Goal: Task Accomplishment & Management: Manage account settings

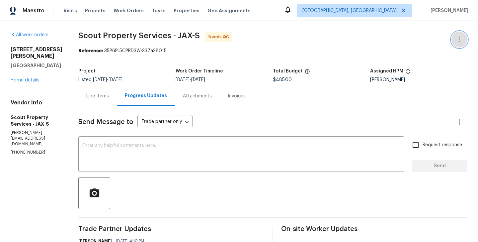
click at [462, 36] on icon "button" at bounding box center [460, 40] width 8 height 8
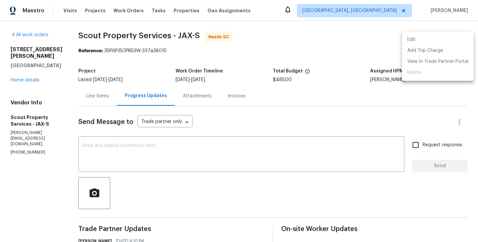
click at [446, 36] on li "Edit" at bounding box center [438, 39] width 72 height 11
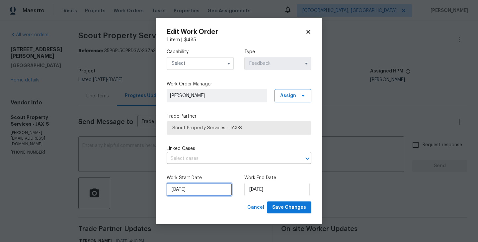
click at [200, 187] on input "16/09/2025" at bounding box center [199, 189] width 65 height 13
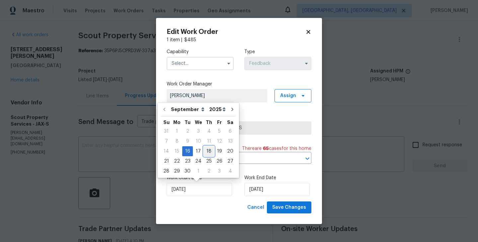
click at [209, 152] on div "18" at bounding box center [209, 150] width 10 height 9
type input "18/09/2025"
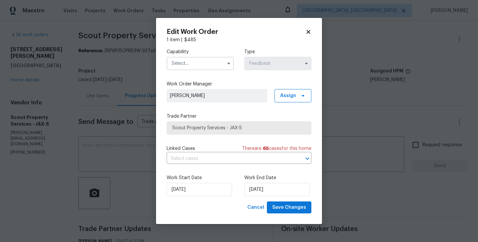
click at [198, 64] on input "text" at bounding box center [200, 63] width 67 height 13
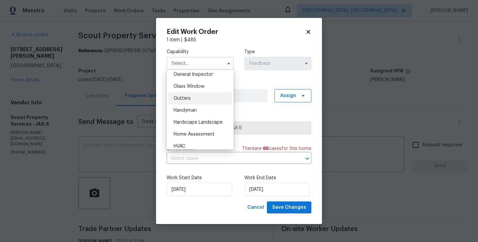
scroll to position [342, 0]
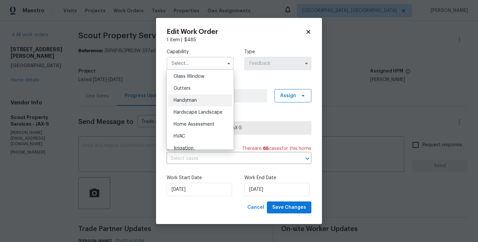
click at [185, 103] on div "Handyman" at bounding box center [200, 100] width 64 height 12
type input "Handyman"
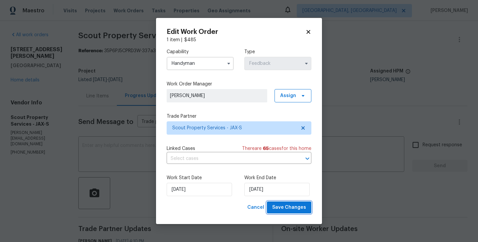
click at [290, 212] on button "Save Changes" at bounding box center [289, 207] width 45 height 12
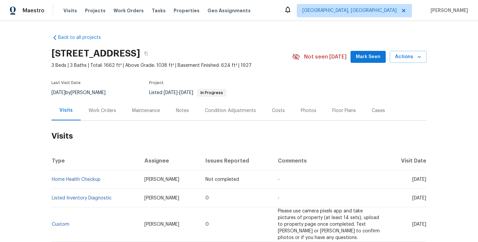
click at [108, 105] on div "Work Orders" at bounding box center [103, 111] width 44 height 20
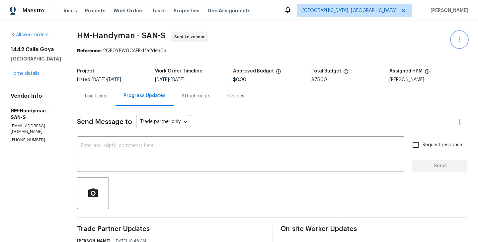
click at [461, 38] on icon "button" at bounding box center [460, 40] width 8 height 8
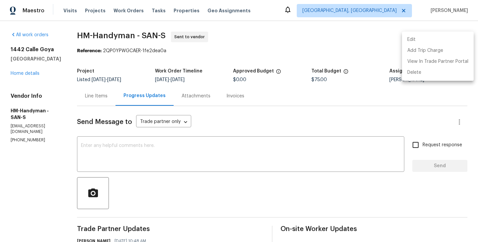
click at [437, 38] on li "Edit" at bounding box center [438, 39] width 72 height 11
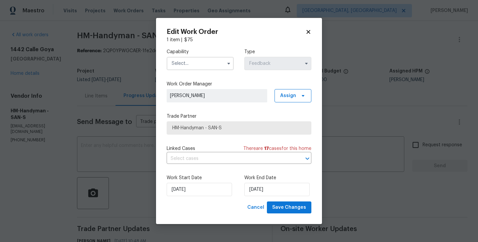
click at [182, 61] on input "text" at bounding box center [200, 63] width 67 height 13
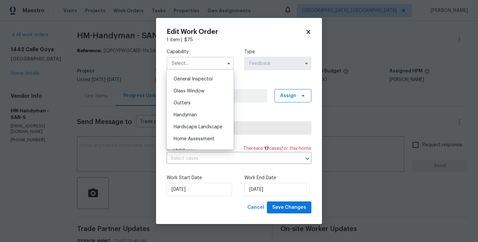
scroll to position [344, 0]
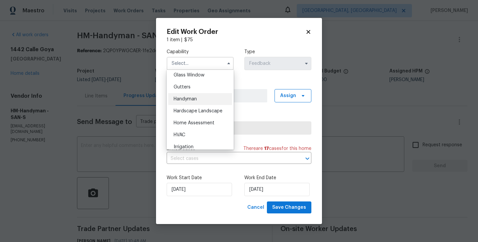
click at [186, 100] on span "Handyman" at bounding box center [185, 99] width 23 height 5
type input "Handyman"
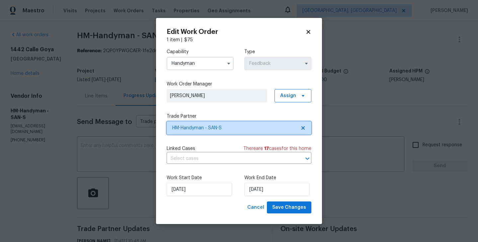
click at [197, 129] on span "HM-Handyman - SAN-S" at bounding box center [234, 128] width 124 height 7
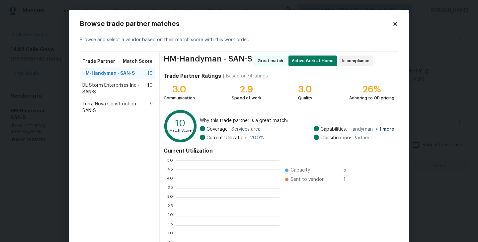
scroll to position [93, 103]
click at [102, 96] on div "DL Storm Enterprises Inc - SAN-S 10" at bounding box center [118, 88] width 76 height 19
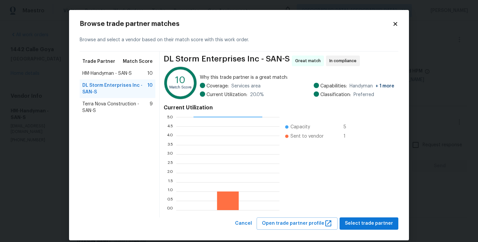
click at [102, 109] on span "Terra Nova Construction - SAN-S" at bounding box center [115, 107] width 67 height 13
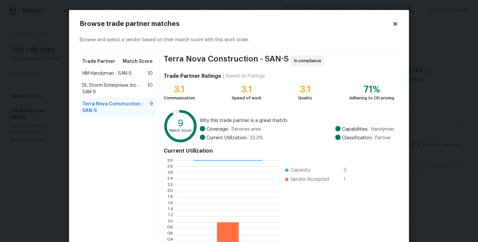
scroll to position [51, 0]
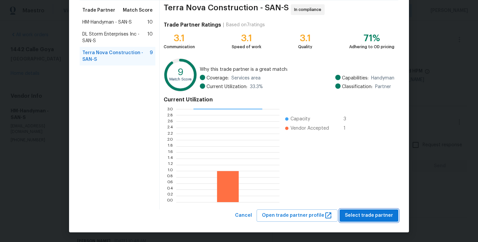
click at [351, 216] on span "Select trade partner" at bounding box center [369, 215] width 48 height 8
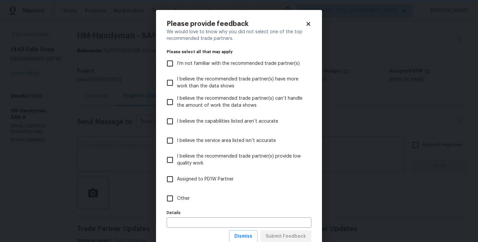
scroll to position [0, 0]
click at [171, 195] on input "Other" at bounding box center [170, 198] width 14 height 14
checkbox input "true"
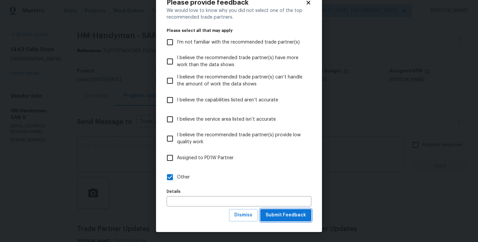
click at [278, 212] on span "Submit Feedback" at bounding box center [286, 215] width 41 height 8
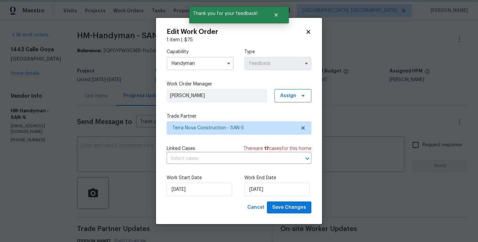
scroll to position [0, 0]
click at [184, 187] on input "17/09/2025" at bounding box center [199, 189] width 65 height 13
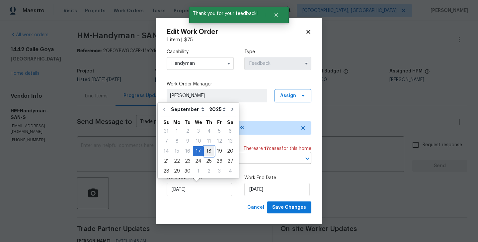
click at [210, 149] on div "18" at bounding box center [209, 150] width 10 height 9
type input "18/09/2025"
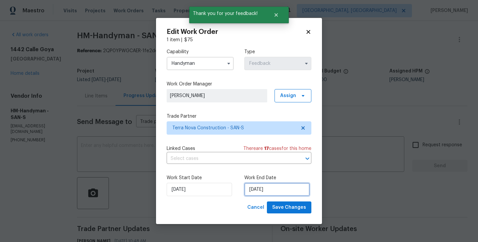
click at [258, 191] on input "19/09/2025" at bounding box center [276, 189] width 65 height 13
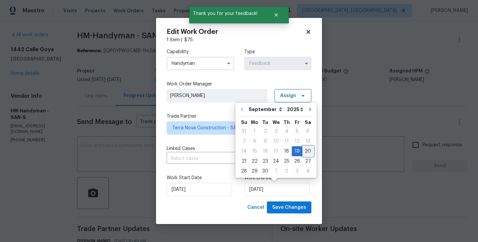
click at [305, 153] on div "20" at bounding box center [308, 150] width 11 height 9
type input "20/09/2025"
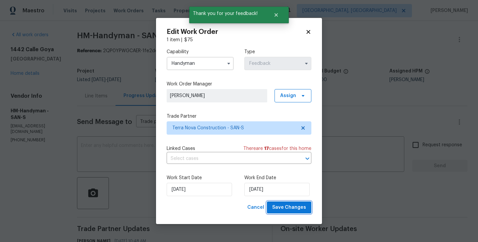
click at [299, 212] on button "Save Changes" at bounding box center [289, 207] width 45 height 12
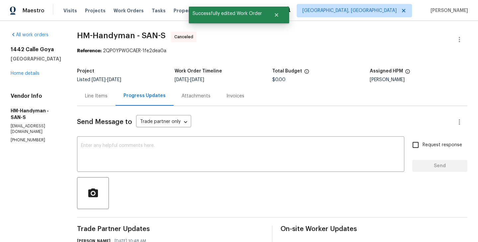
scroll to position [136, 0]
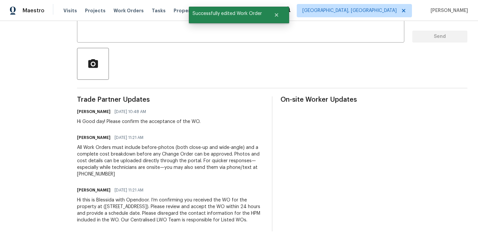
click at [125, 201] on div "Hi this is Blessida with Opendoor. I’m confirming you received the WO for the p…" at bounding box center [170, 210] width 187 height 27
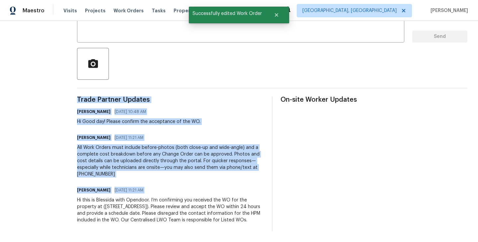
click at [125, 201] on div "Hi this is Blessida with Opendoor. I’m confirming you received the WO for the p…" at bounding box center [170, 210] width 187 height 27
copy div "Trade Partner Updates Blessida Angeline M 09/18/2025 10:48 AM Hi Good day! Plea…"
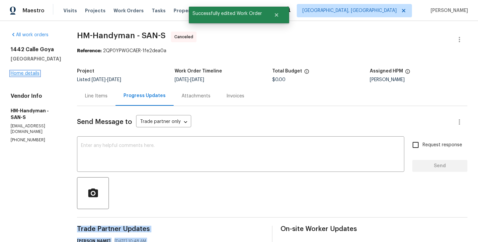
click at [28, 72] on link "Home details" at bounding box center [25, 73] width 29 height 5
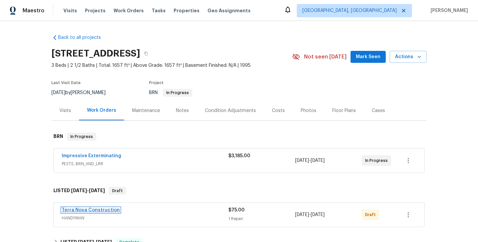
click at [109, 209] on link "Terra Nova Construction" at bounding box center [91, 210] width 58 height 5
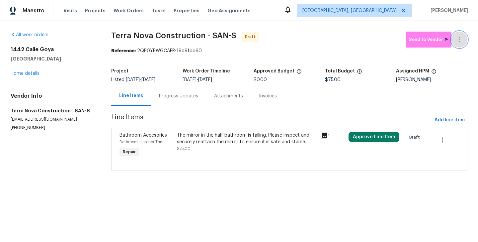
click at [463, 34] on button "button" at bounding box center [460, 40] width 16 height 16
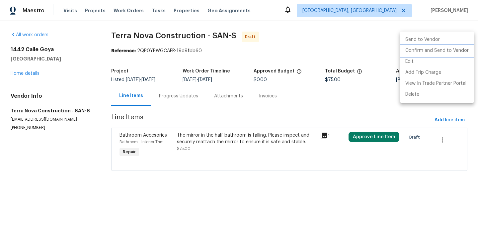
click at [463, 54] on li "Confirm and Send to Vendor" at bounding box center [437, 50] width 74 height 11
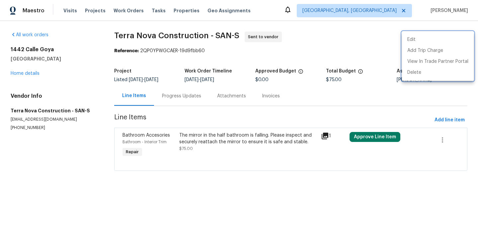
click at [169, 92] on div at bounding box center [239, 121] width 478 height 242
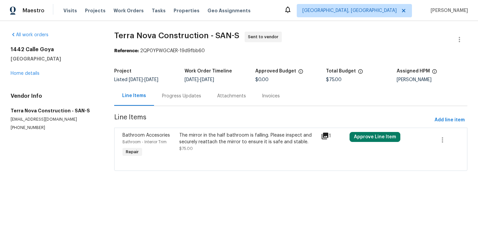
click at [169, 92] on div "Progress Updates" at bounding box center [181, 96] width 55 height 20
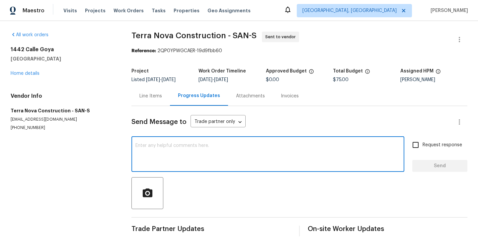
click at [192, 144] on textarea at bounding box center [268, 154] width 265 height 23
paste textarea "Hi this is Blessida with Opendoor. I’m confirming you received the WO for the p…"
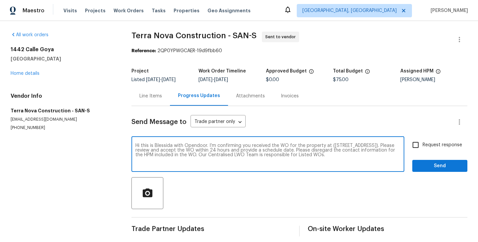
type textarea "Hi this is Blessida with Opendoor. I’m confirming you received the WO for the p…"
click at [425, 140] on label "Request response" at bounding box center [435, 145] width 53 height 14
click at [423, 140] on input "Request response" at bounding box center [416, 145] width 14 height 14
checkbox input "true"
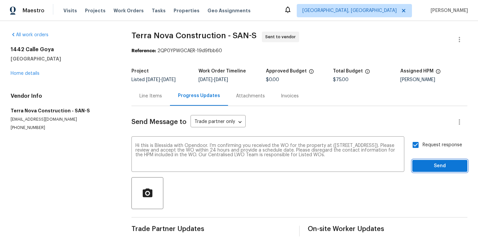
click at [425, 162] on span "Send" at bounding box center [440, 166] width 45 height 8
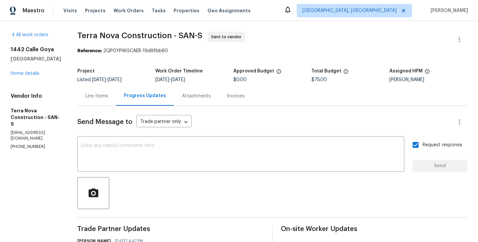
scroll to position [57, 0]
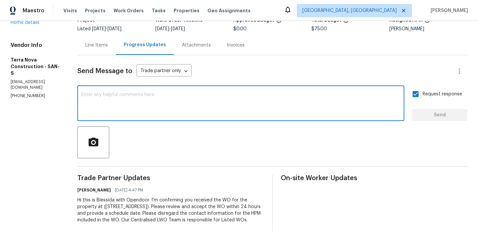
click at [161, 103] on textarea at bounding box center [240, 103] width 319 height 23
paste textarea "All Work Orders must include before-photos (both close-up and wide-angle) and a…"
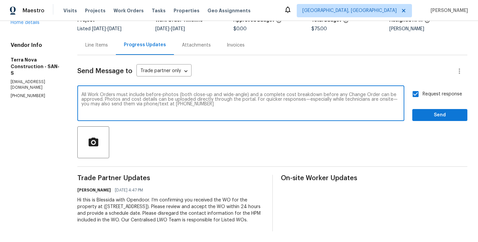
type textarea "All Work Orders must include before-photos (both close-up and wide-angle) and a…"
click at [426, 111] on span "Send" at bounding box center [440, 115] width 45 height 8
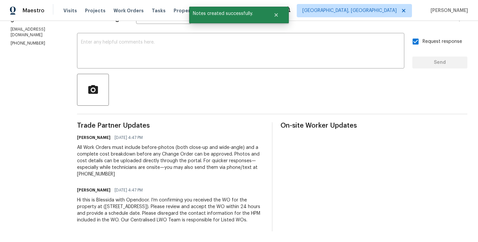
scroll to position [0, 0]
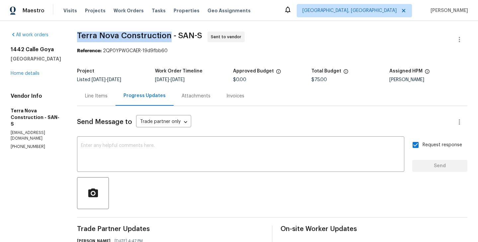
drag, startPoint x: 97, startPoint y: 36, endPoint x: 187, endPoint y: 37, distance: 90.7
click at [187, 37] on span "Terra Nova Construction - SAN-S" at bounding box center [139, 36] width 125 height 8
copy span "Terra Nova Construction"
click at [31, 72] on link "Home details" at bounding box center [25, 73] width 29 height 5
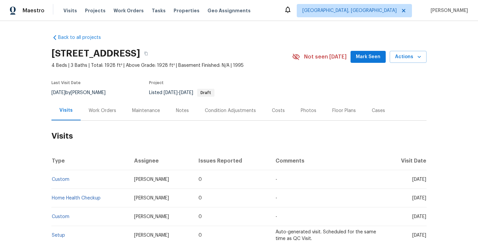
click at [90, 112] on div "Work Orders" at bounding box center [103, 110] width 28 height 7
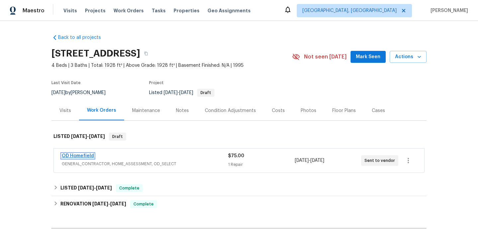
click at [90, 155] on link "OD Homefield" at bounding box center [78, 155] width 32 height 5
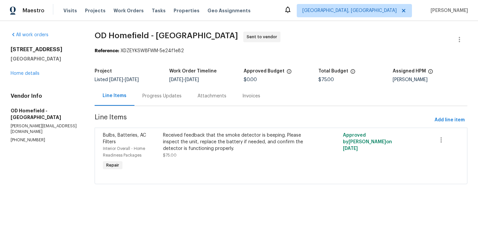
click at [168, 95] on div "Progress Updates" at bounding box center [161, 96] width 39 height 7
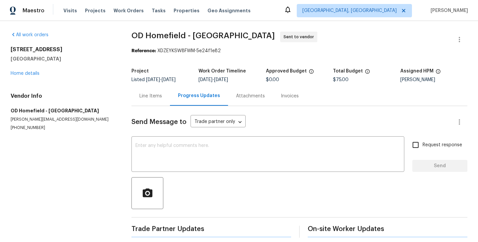
scroll to position [0, 0]
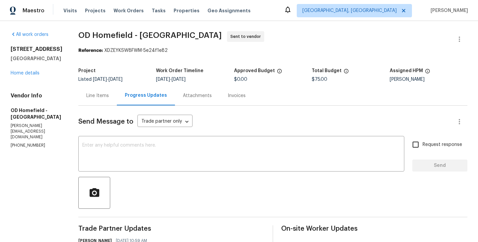
click at [52, 128] on p "jonathan.krone@opendoor.com" at bounding box center [37, 131] width 52 height 17
copy p "jonathan.krone@opendoor.com"
click at [62, 126] on p "jonathan.krone@opendoor.com" at bounding box center [37, 131] width 52 height 17
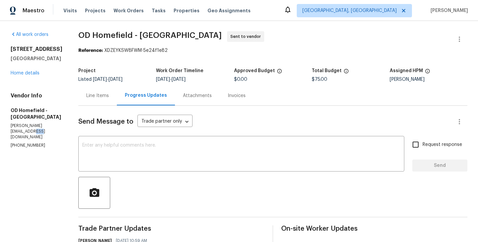
click at [62, 126] on p "jonathan.krone@opendoor.com" at bounding box center [37, 131] width 52 height 17
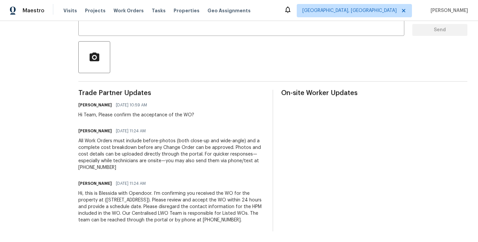
scroll to position [0, 0]
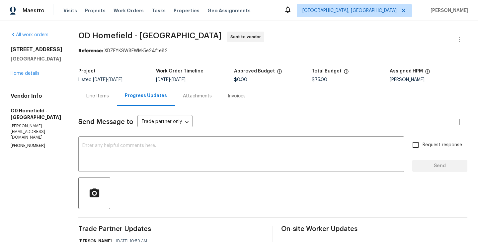
click at [28, 139] on section "All work orders 5740 Belleza Dr Pleasanton, CA 94588 Home details Vendor Info O…" at bounding box center [37, 199] width 52 height 335
copy p "(804) 432-1233"
click at [20, 74] on link "Home details" at bounding box center [25, 73] width 29 height 5
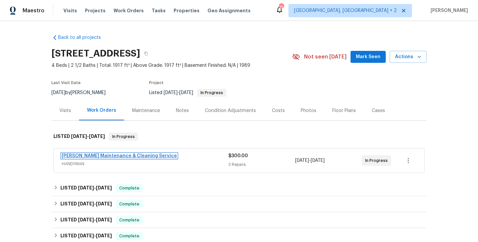
click at [119, 153] on link "[PERSON_NAME] Maintenance & Cleaning Service" at bounding box center [119, 155] width 115 height 5
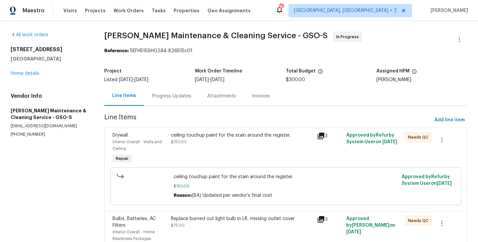
click at [157, 92] on div "Progress Updates" at bounding box center [171, 96] width 55 height 20
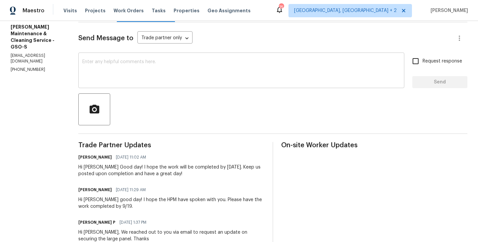
scroll to position [83, 0]
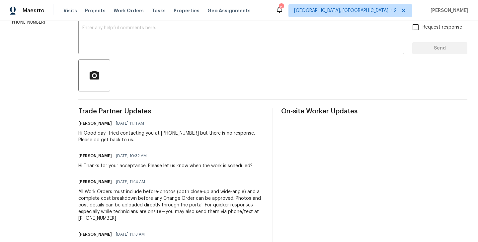
scroll to position [79, 0]
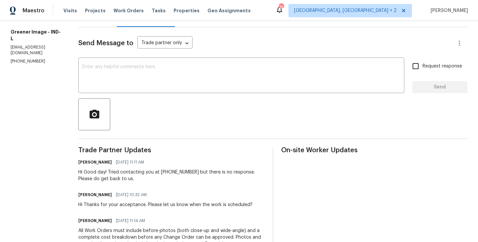
click at [47, 67] on section "All work orders 13820 N Honey Creek Dr Camby, IN 46113 Home details Vendor Info…" at bounding box center [37, 137] width 52 height 368
copy p "(317) 496-6321"
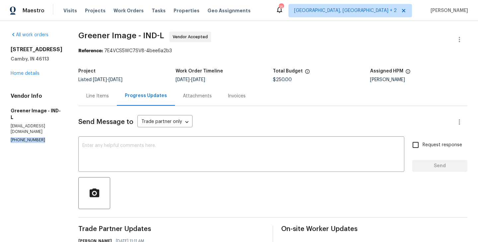
click at [34, 143] on p "(317) 496-6321" at bounding box center [37, 140] width 52 height 6
click at [111, 152] on textarea at bounding box center [241, 154] width 318 height 23
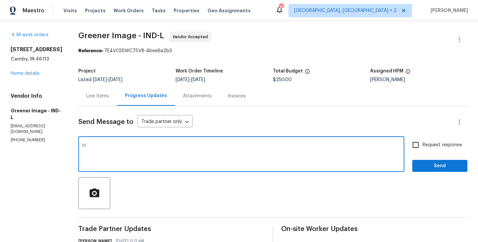
type textarea "h"
paste textarea "(317) 496-6321"
type textarea "Hi as per the text conversation at (317) 496-6321 Please have the work complete…"
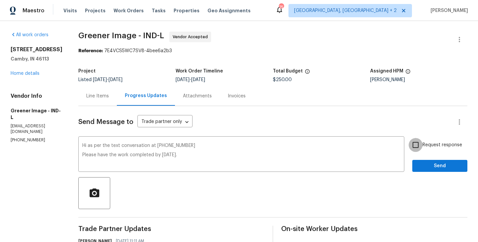
click at [417, 139] on input "Request response" at bounding box center [416, 145] width 14 height 14
checkbox input "true"
click at [420, 162] on span "Send" at bounding box center [440, 166] width 45 height 8
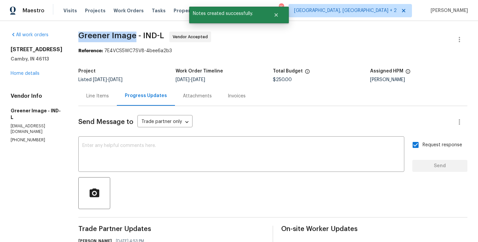
drag, startPoint x: 75, startPoint y: 34, endPoint x: 130, endPoint y: 36, distance: 55.5
click at [130, 36] on div "All work orders 13820 N Honey Creek Dr Camby, IN 46113 Home details Vendor Info…" at bounding box center [239, 232] width 478 height 422
copy span "Greener Image"
click at [32, 76] on link "Home details" at bounding box center [25, 73] width 29 height 5
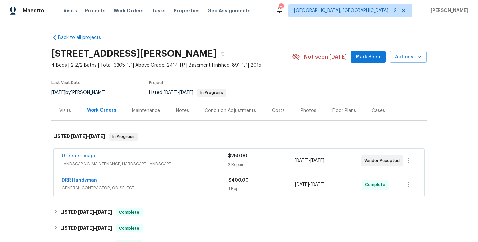
click at [111, 158] on div "Greener Image" at bounding box center [145, 156] width 166 height 8
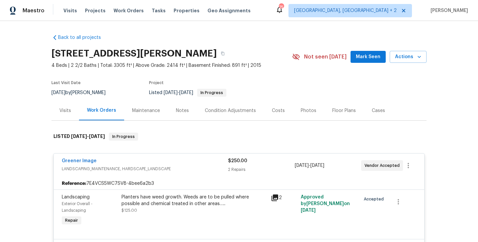
click at [111, 159] on div "Greener Image" at bounding box center [145, 161] width 166 height 8
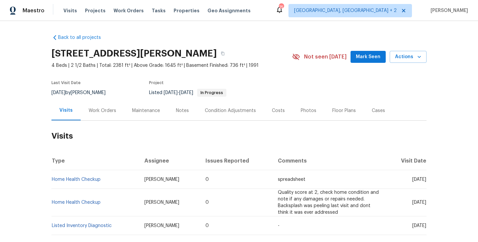
click at [97, 110] on div "Work Orders" at bounding box center [103, 110] width 28 height 7
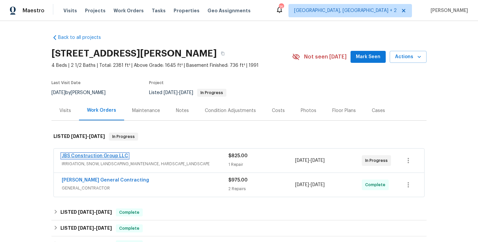
click at [115, 157] on link "JBS Construction Group LLC" at bounding box center [95, 155] width 66 height 5
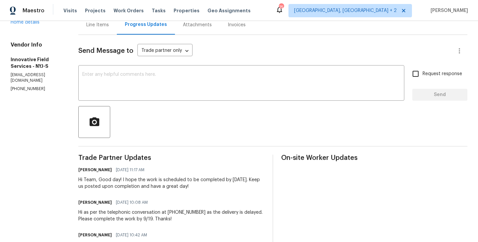
scroll to position [73, 0]
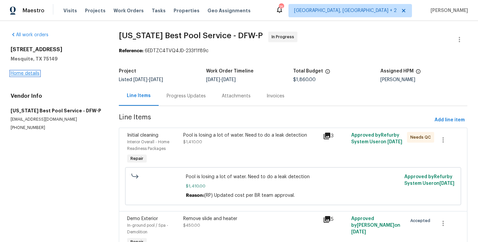
click at [24, 74] on link "Home details" at bounding box center [25, 73] width 29 height 5
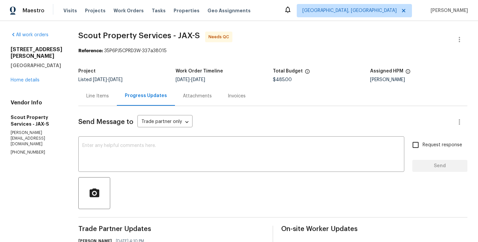
scroll to position [56, 0]
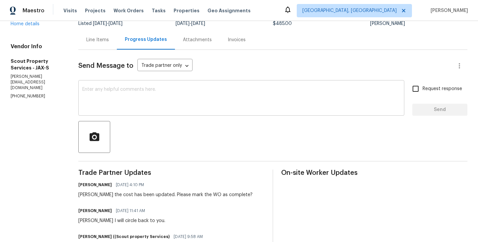
click at [151, 111] on div "x ​" at bounding box center [241, 99] width 326 height 34
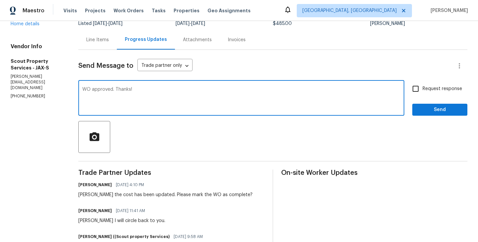
type textarea "WO approved. Thanks!"
click at [448, 112] on span "Send" at bounding box center [440, 110] width 45 height 8
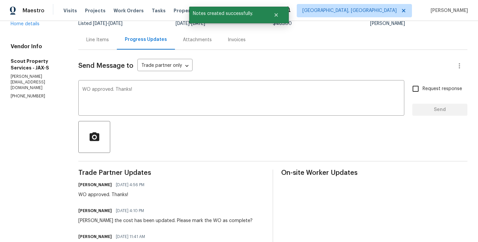
scroll to position [0, 0]
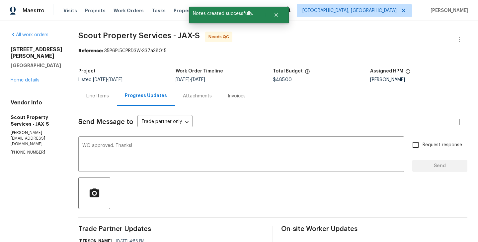
click at [97, 95] on div "Line Items" at bounding box center [97, 96] width 23 height 7
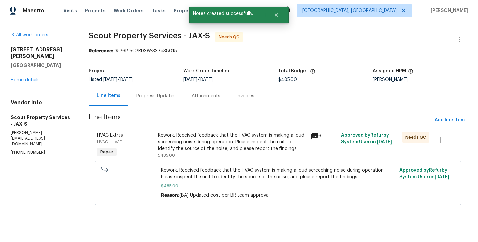
click at [208, 149] on div "Rework: Received feedback that the HVAC system is making a loud screeching nois…" at bounding box center [232, 142] width 149 height 20
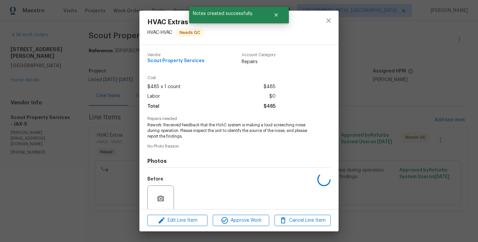
scroll to position [53, 0]
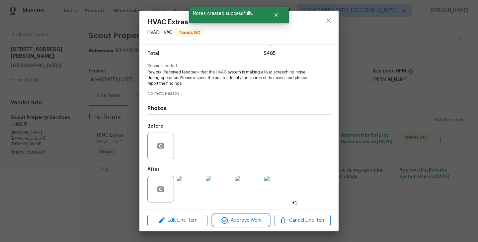
click at [231, 223] on span "Approve Work" at bounding box center [241, 220] width 52 height 8
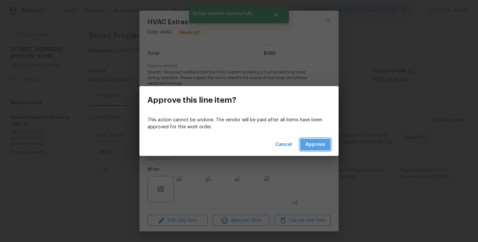
click at [308, 142] on span "Approve" at bounding box center [316, 144] width 20 height 8
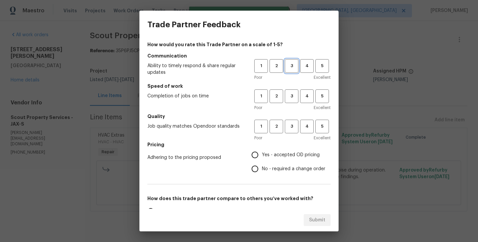
click at [291, 66] on span "3" at bounding box center [292, 66] width 12 height 8
click at [291, 92] on button "3" at bounding box center [292, 96] width 14 height 14
click at [291, 120] on button "3" at bounding box center [292, 127] width 14 height 14
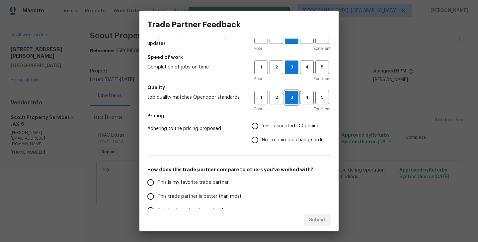
scroll to position [36, 0]
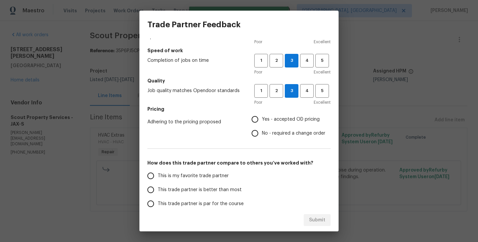
click at [281, 135] on span "No - required a change order" at bounding box center [293, 133] width 63 height 7
click at [262, 135] on input "No - required a change order" at bounding box center [255, 133] width 14 height 14
radio input "true"
click at [207, 194] on label "This trade partner is better than most" at bounding box center [196, 190] width 105 height 14
click at [158, 194] on input "This trade partner is better than most" at bounding box center [151, 190] width 14 height 14
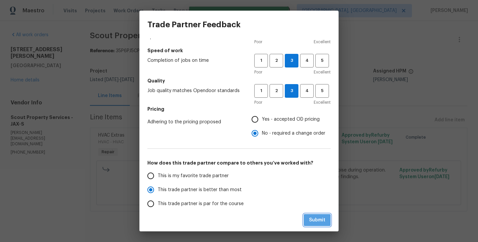
click at [316, 214] on button "Submit" at bounding box center [317, 220] width 27 height 12
radio input "true"
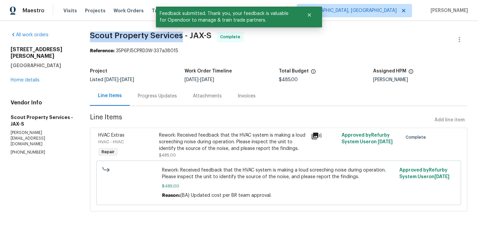
drag, startPoint x: 90, startPoint y: 34, endPoint x: 182, endPoint y: 35, distance: 92.7
click at [182, 35] on div "All work orders 32436 Fern Parke Way Fernandina Beach, FL 32034 Home details Ve…" at bounding box center [239, 125] width 478 height 209
copy span "Scout Property Services"
click at [26, 78] on link "Home details" at bounding box center [25, 80] width 29 height 5
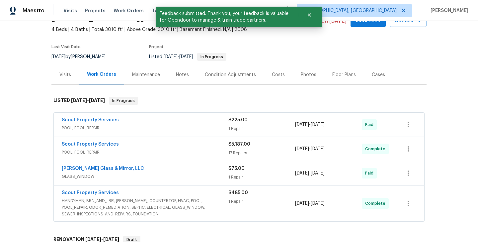
scroll to position [52, 0]
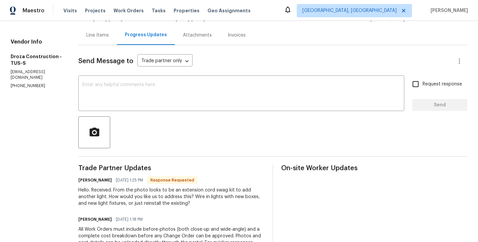
scroll to position [31, 0]
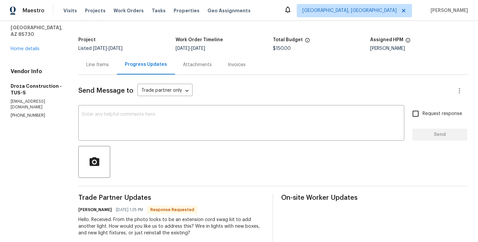
click at [105, 67] on div "Line Items" at bounding box center [97, 64] width 23 height 7
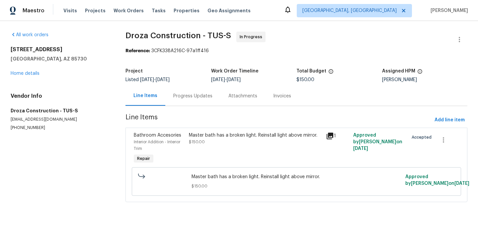
click at [191, 95] on div "Progress Updates" at bounding box center [192, 96] width 39 height 7
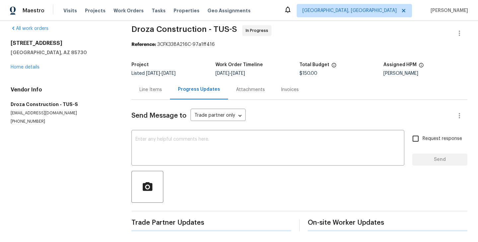
scroll to position [94, 0]
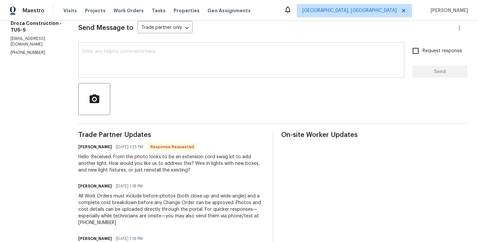
click at [164, 61] on textarea at bounding box center [241, 60] width 318 height 23
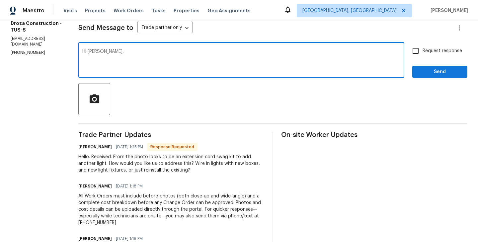
paste textarea "Reinstall light above mirror. Buy 2 new glass covers"
click at [237, 53] on textarea "Hi robert, Reinstall light above mirror. Buy 2 new glass covers" at bounding box center [241, 60] width 318 height 23
type textarea "Hi robert, Reinstall light above mirror. Buy 2 new glass covers. Please let us …"
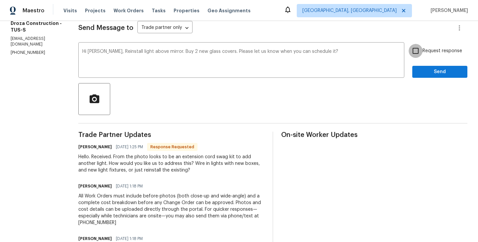
click at [413, 53] on input "Request response" at bounding box center [416, 51] width 14 height 14
checkbox input "true"
click at [438, 69] on span "Send" at bounding box center [440, 72] width 45 height 8
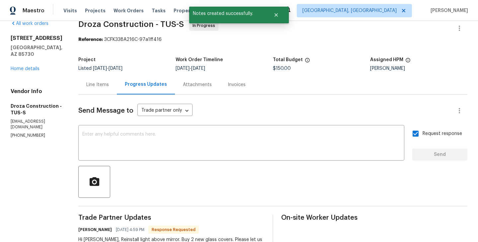
scroll to position [0, 0]
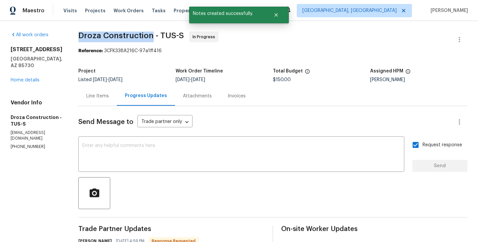
drag, startPoint x: 85, startPoint y: 33, endPoint x: 157, endPoint y: 34, distance: 72.7
click at [157, 34] on span "Droza Construction - TUS-S" at bounding box center [131, 36] width 106 height 8
copy span "Droza Construction"
click at [27, 78] on link "Home details" at bounding box center [25, 80] width 29 height 5
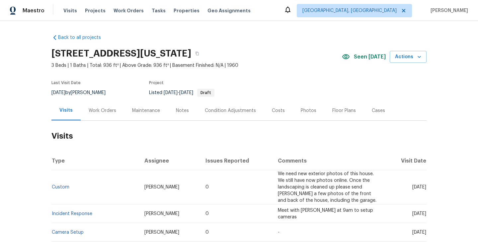
click at [107, 108] on div "Work Orders" at bounding box center [103, 110] width 28 height 7
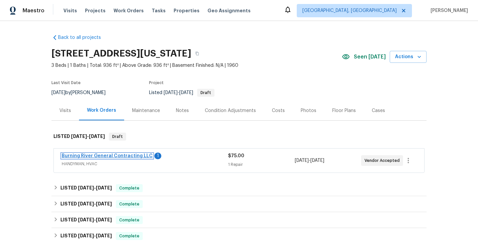
click at [123, 154] on link "Burning River General Contracting LLC" at bounding box center [107, 155] width 91 height 5
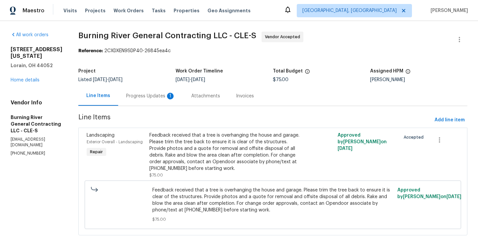
click at [141, 91] on div "Progress Updates 1" at bounding box center [150, 96] width 65 height 20
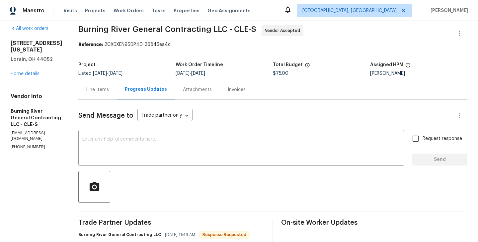
scroll to position [85, 0]
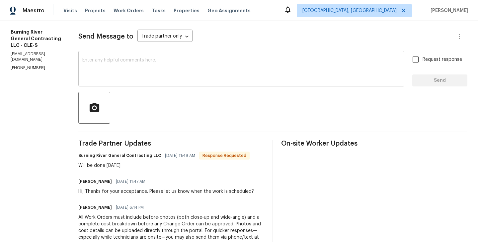
click at [135, 56] on div "x ​" at bounding box center [241, 69] width 326 height 34
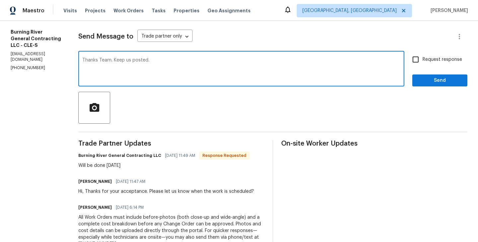
type textarea "Thanks Team. Keep us posted."
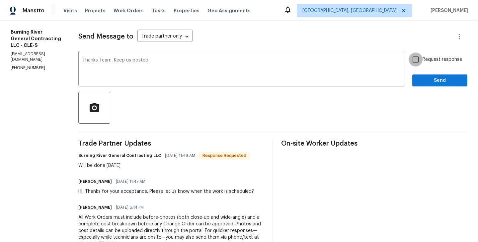
click at [417, 61] on input "Request response" at bounding box center [416, 59] width 14 height 14
checkbox input "true"
click at [419, 79] on span "Send" at bounding box center [440, 80] width 45 height 8
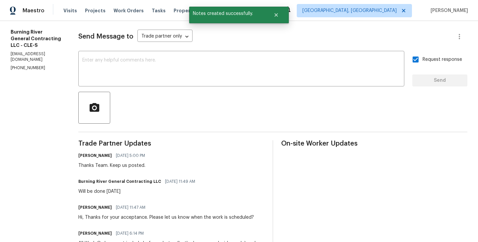
scroll to position [0, 0]
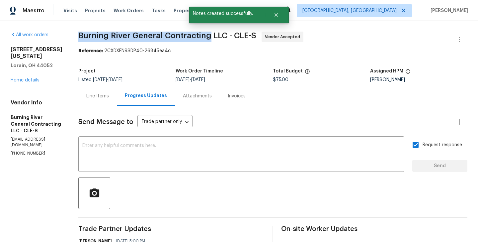
drag, startPoint x: 76, startPoint y: 38, endPoint x: 209, endPoint y: 42, distance: 132.6
click at [209, 42] on div "All work orders 1623 Nevada Ave Lorain, OH 44052 Home details Vendor Info Burni…" at bounding box center [239, 225] width 478 height 409
copy span "Burning River General Contracting"
click at [34, 78] on link "Home details" at bounding box center [25, 80] width 29 height 5
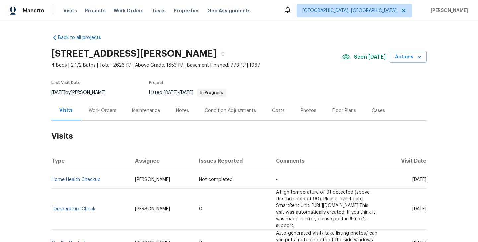
click at [124, 110] on div "Maintenance" at bounding box center [146, 111] width 44 height 20
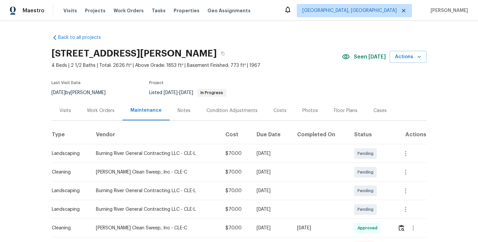
click at [94, 104] on div "Work Orders" at bounding box center [101, 111] width 44 height 20
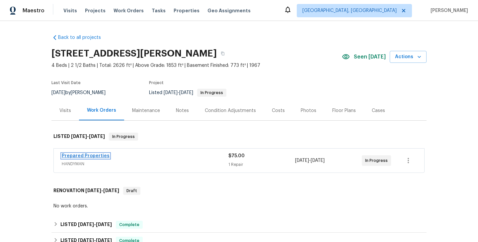
click at [103, 157] on link "Prepared Properties" at bounding box center [86, 155] width 48 height 5
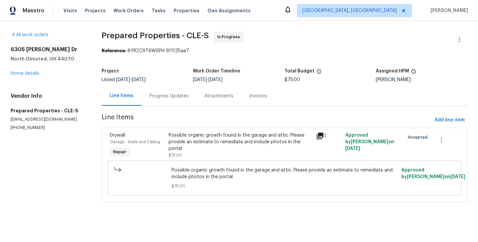
click at [173, 100] on div "Progress Updates" at bounding box center [168, 96] width 55 height 20
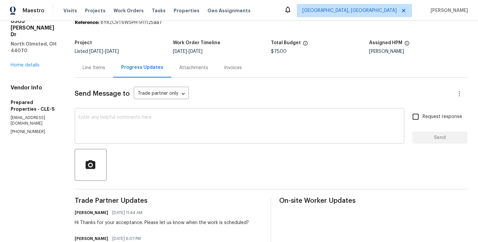
scroll to position [68, 0]
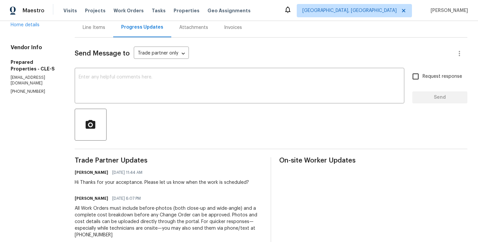
click at [32, 62] on section "All work orders 6305 Christman Dr North Olmsted, OH 44070 Home details Vendor I…" at bounding box center [35, 130] width 48 height 335
copy p "(216) 644-3545"
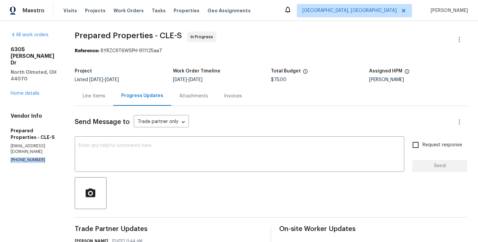
click at [31, 157] on p "(216) 644-3545" at bounding box center [35, 160] width 48 height 6
click at [144, 172] on div "Send Message to Trade partner only Trade partner only ​ x ​ Request response Se…" at bounding box center [271, 236] width 393 height 261
click at [135, 156] on textarea at bounding box center [240, 154] width 322 height 23
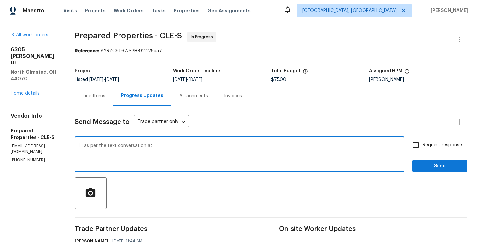
paste textarea "(216) 644-3545"
click at [136, 156] on textarea "Hi as per the text conversation at (216) 644-3545" at bounding box center [240, 154] width 322 height 23
type textarea "Hi as per the text conversation at (216) 644-3545 Please schedule the work for …"
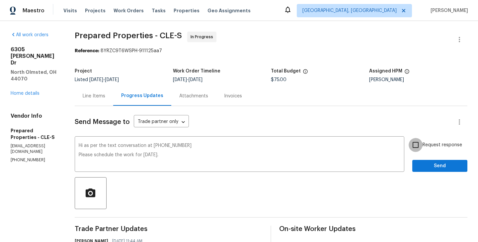
click at [420, 150] on input "Request response" at bounding box center [416, 145] width 14 height 14
checkbox input "true"
click at [420, 162] on span "Send" at bounding box center [440, 166] width 45 height 8
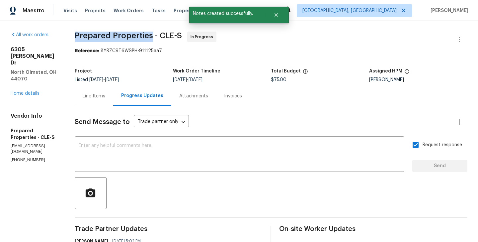
drag, startPoint x: 93, startPoint y: 32, endPoint x: 166, endPoint y: 34, distance: 73.8
click at [166, 34] on span "Prepared Properties - CLE-S" at bounding box center [128, 36] width 107 height 8
copy span "Prepared Properties"
click at [16, 77] on div "All work orders 6305 Christman Dr North Olmsted, OH 44070 Home details Vendor I…" at bounding box center [35, 97] width 48 height 131
click at [16, 91] on link "Home details" at bounding box center [25, 93] width 29 height 5
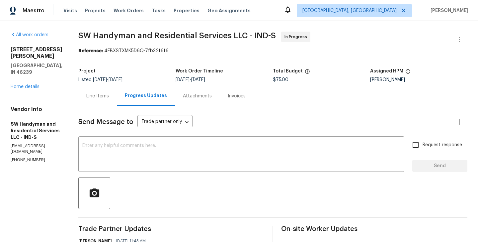
click at [32, 157] on p "[PHONE_NUMBER]" at bounding box center [37, 160] width 52 height 6
copy p "[PHONE_NUMBER]"
click at [24, 84] on link "Home details" at bounding box center [25, 86] width 29 height 5
